Goal: Navigation & Orientation: Find specific page/section

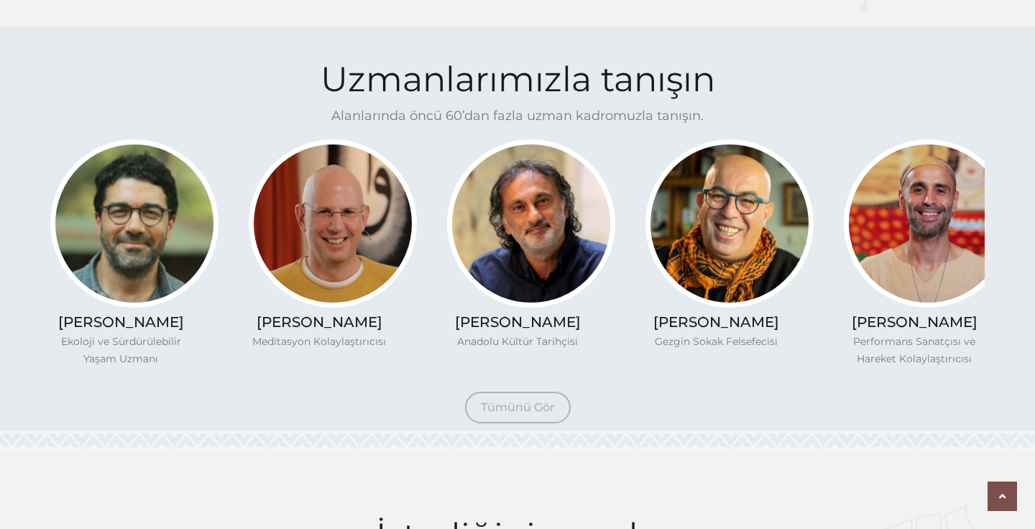
scroll to position [1135, 0]
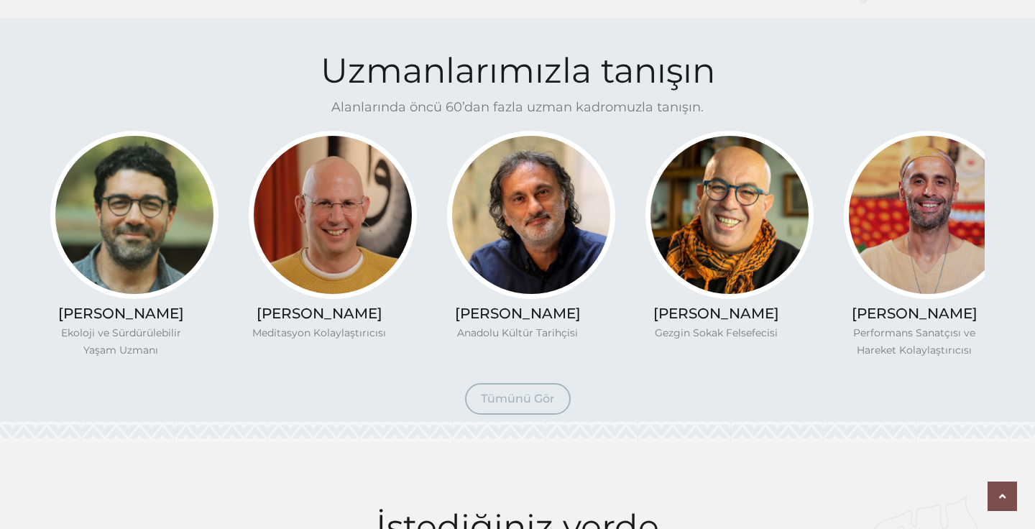
click at [548, 390] on link "Tümünü Gör" at bounding box center [518, 399] width 106 height 32
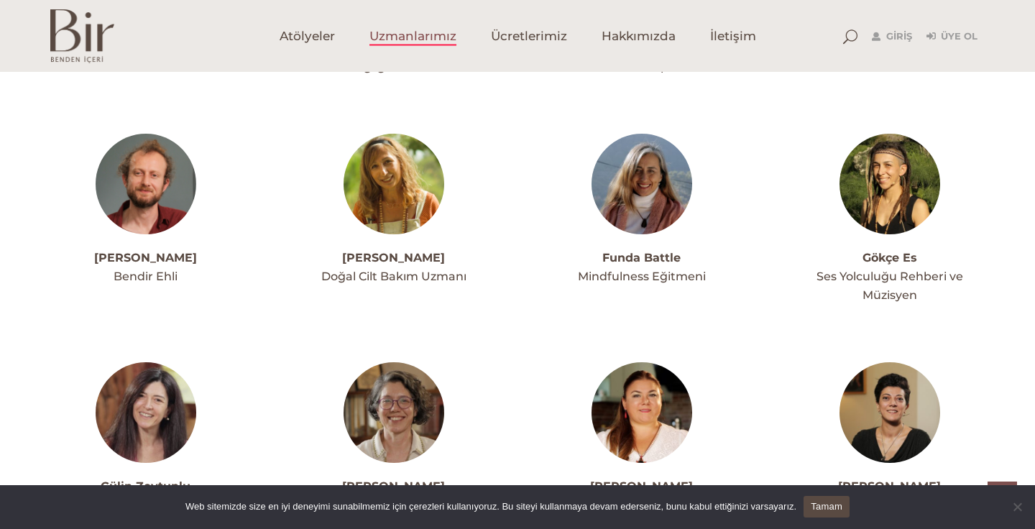
scroll to position [1912, 0]
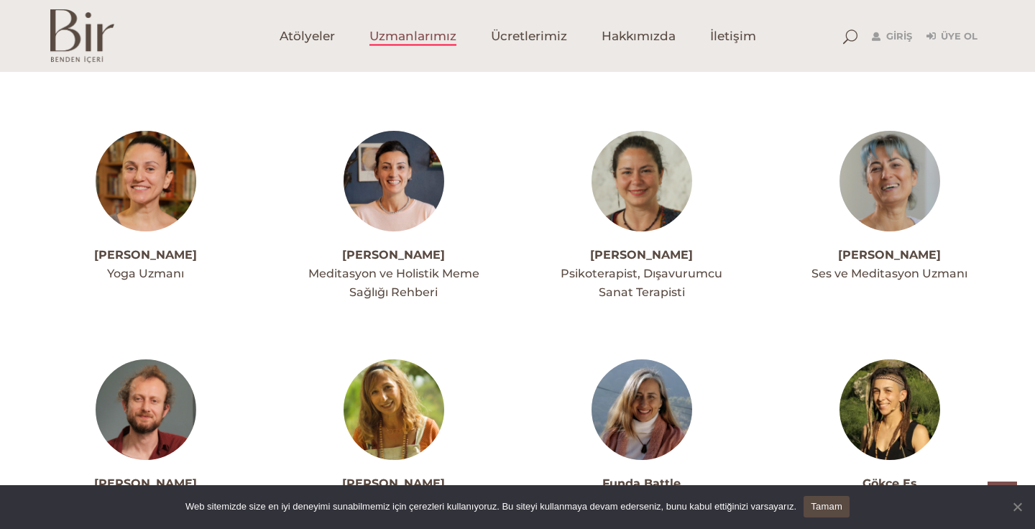
click at [1013, 507] on span "Cookie Notice" at bounding box center [1017, 506] width 14 height 14
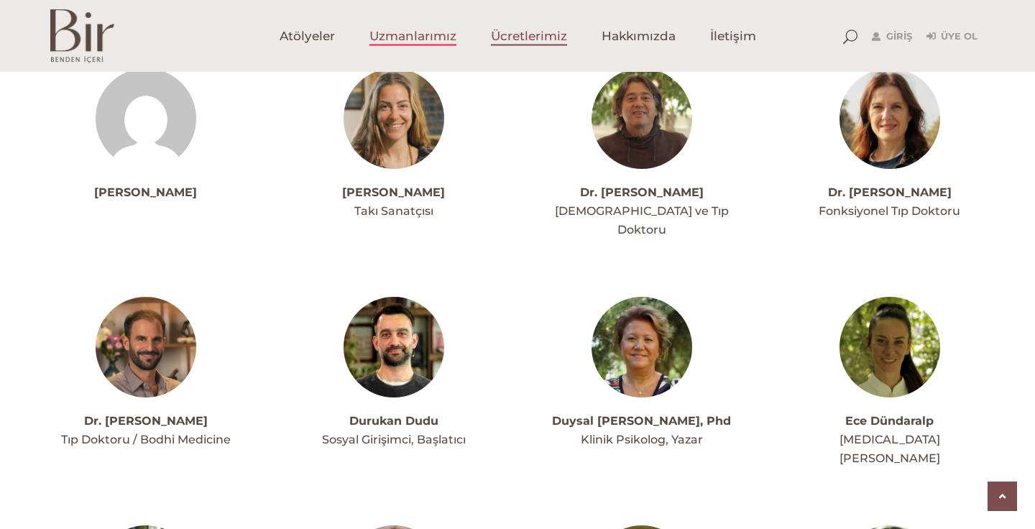
scroll to position [1301, 0]
